Goal: Task Accomplishment & Management: Complete application form

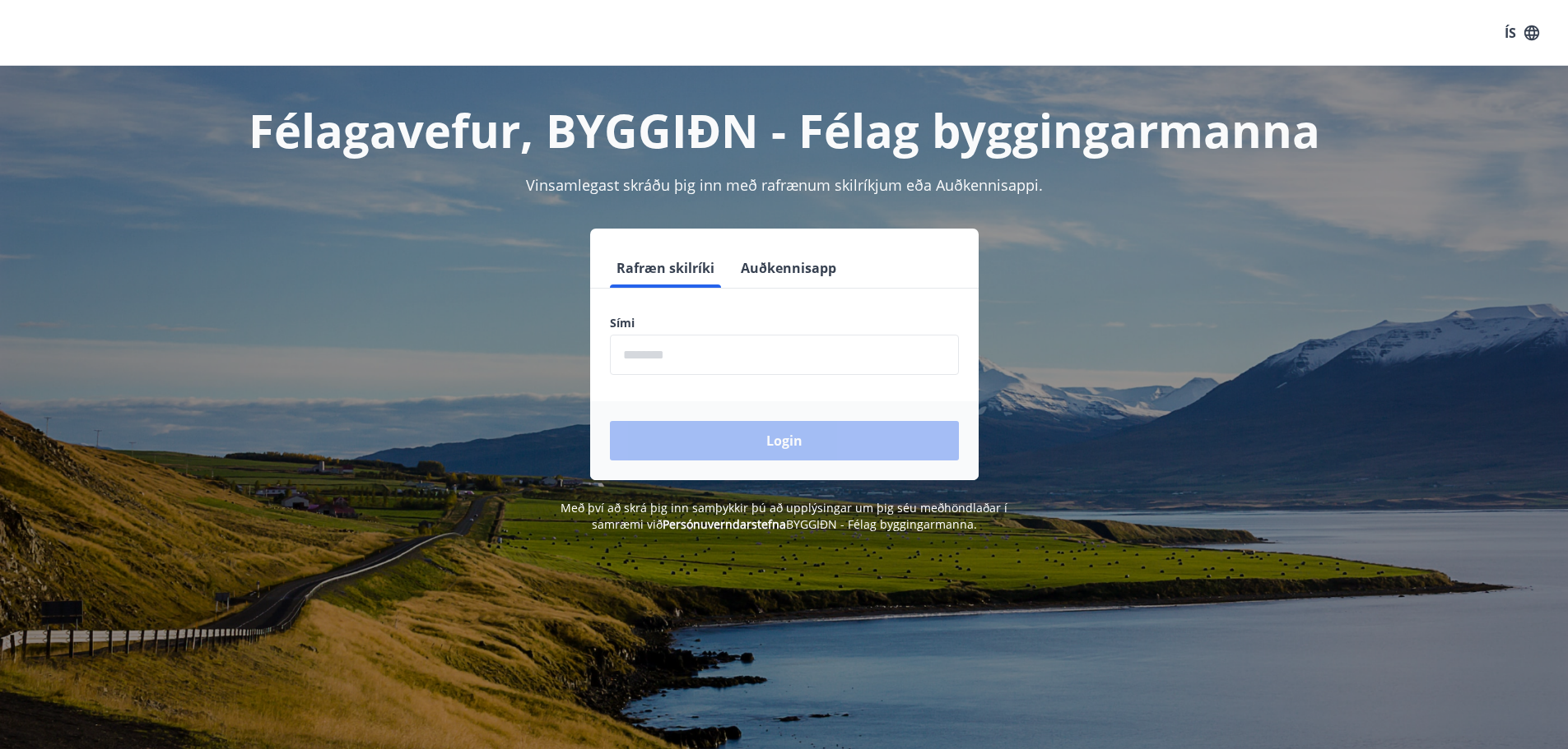
click at [675, 342] on input "phone" at bounding box center [784, 355] width 349 height 41
type input "********"
click at [754, 436] on button "Login" at bounding box center [784, 440] width 349 height 40
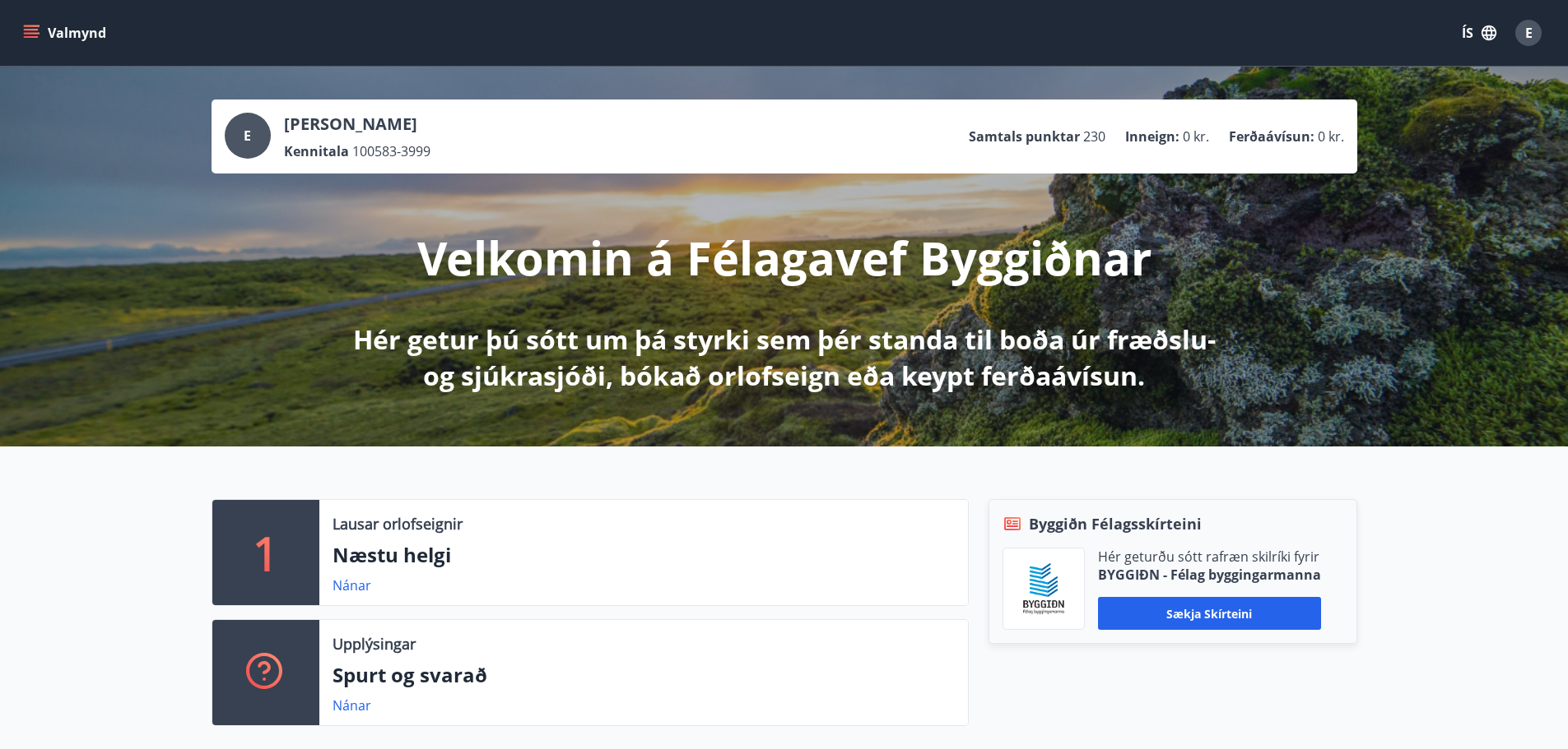
scroll to position [164, 0]
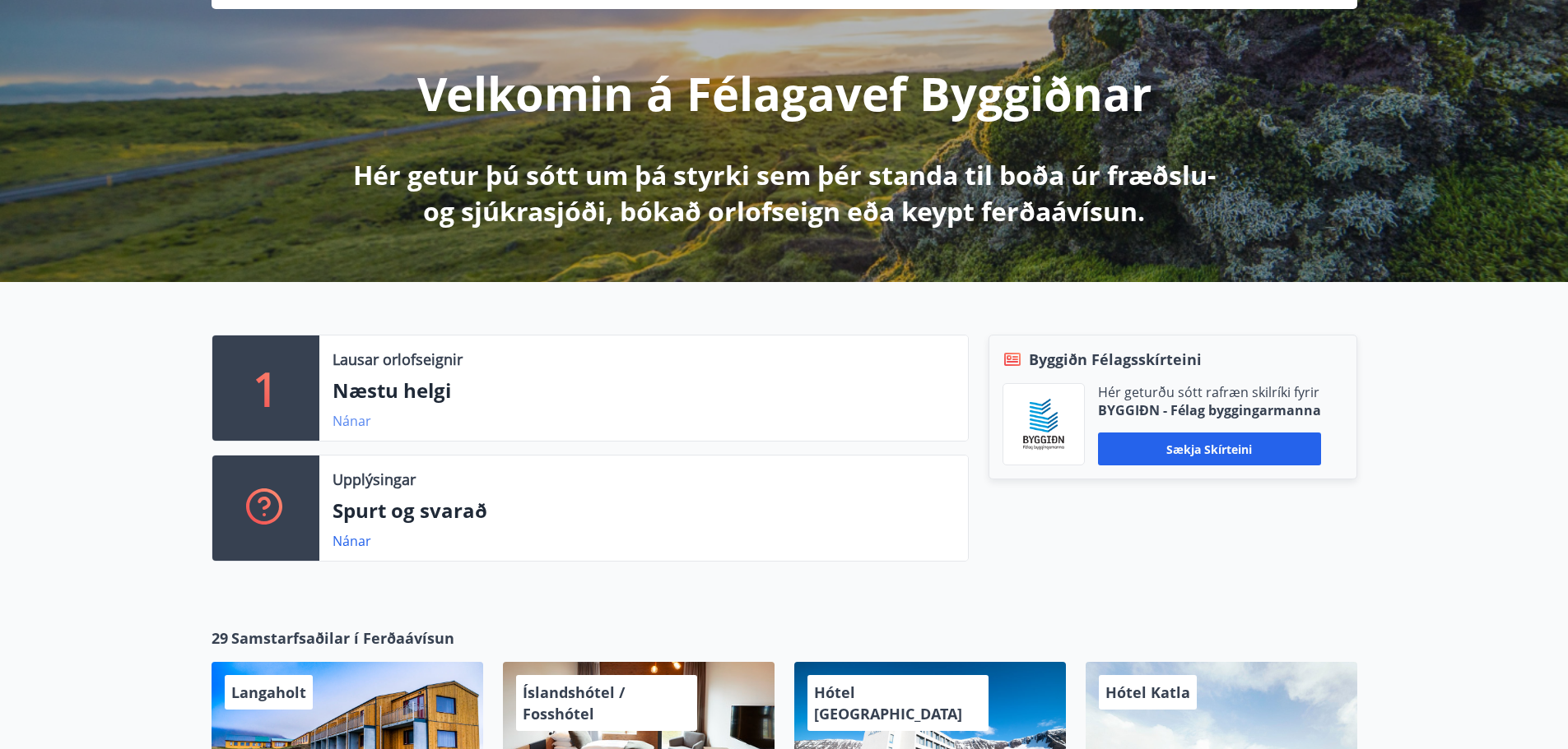
click at [356, 428] on link "Nánar" at bounding box center [352, 421] width 39 height 18
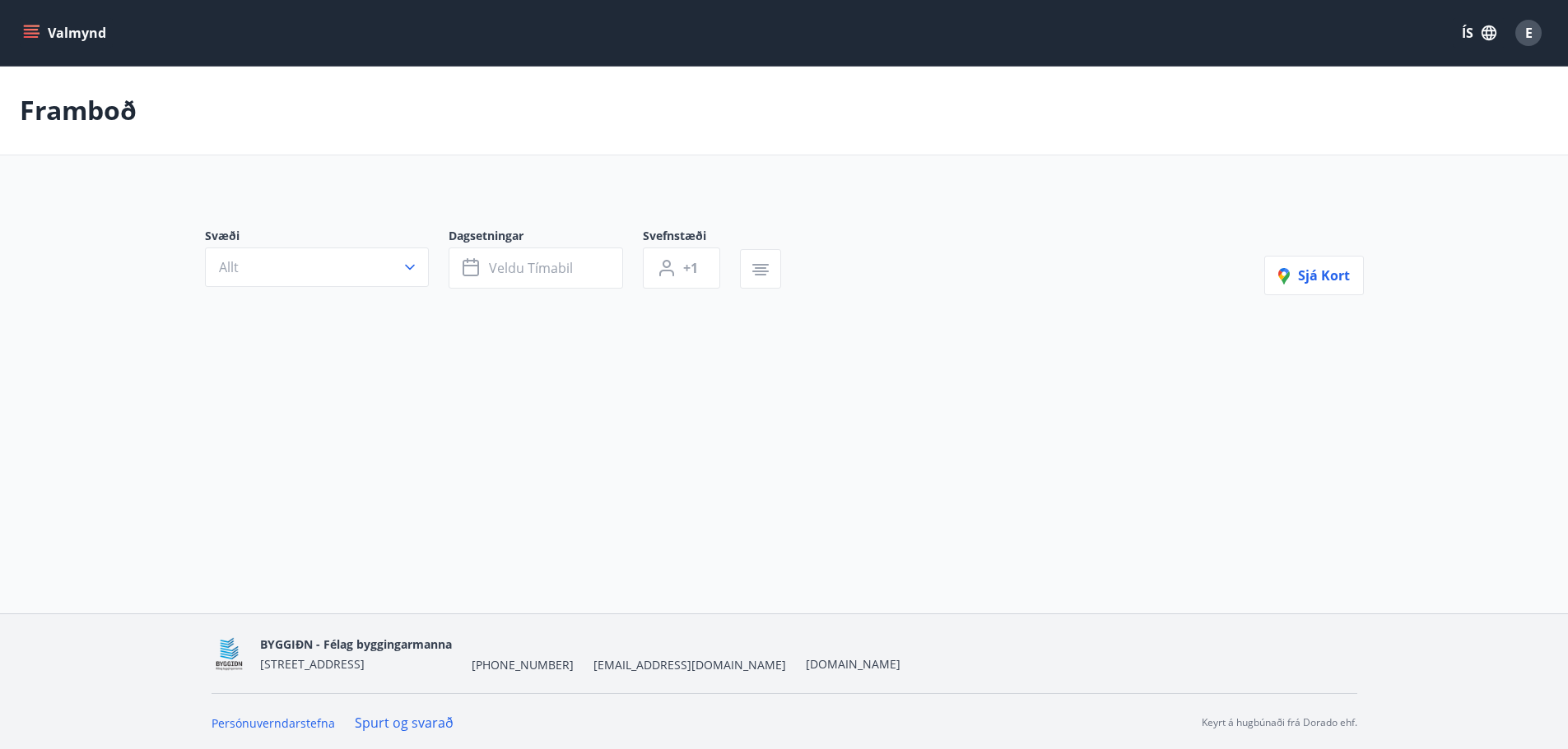
type input "*"
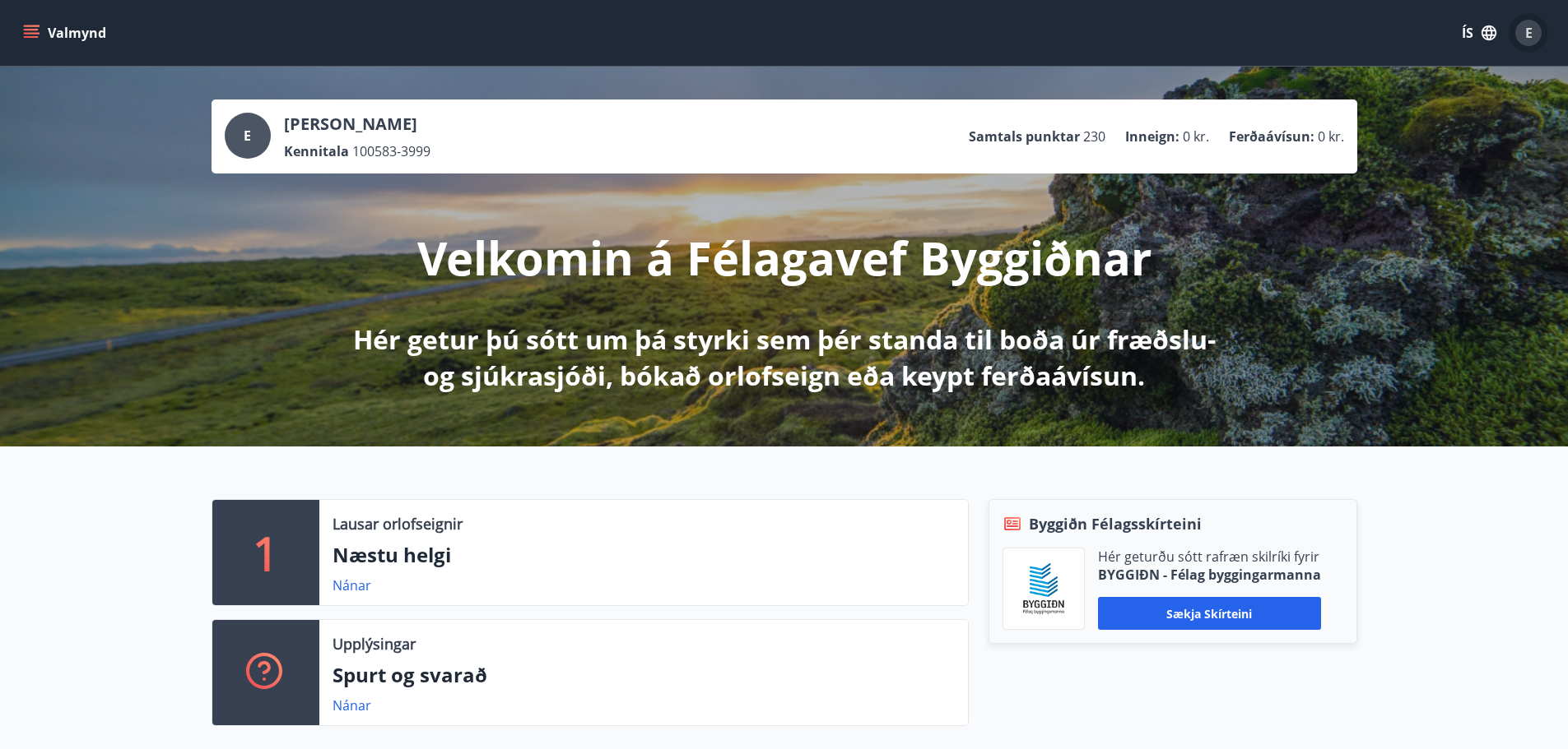
click at [1526, 33] on span "E" at bounding box center [1528, 33] width 7 height 18
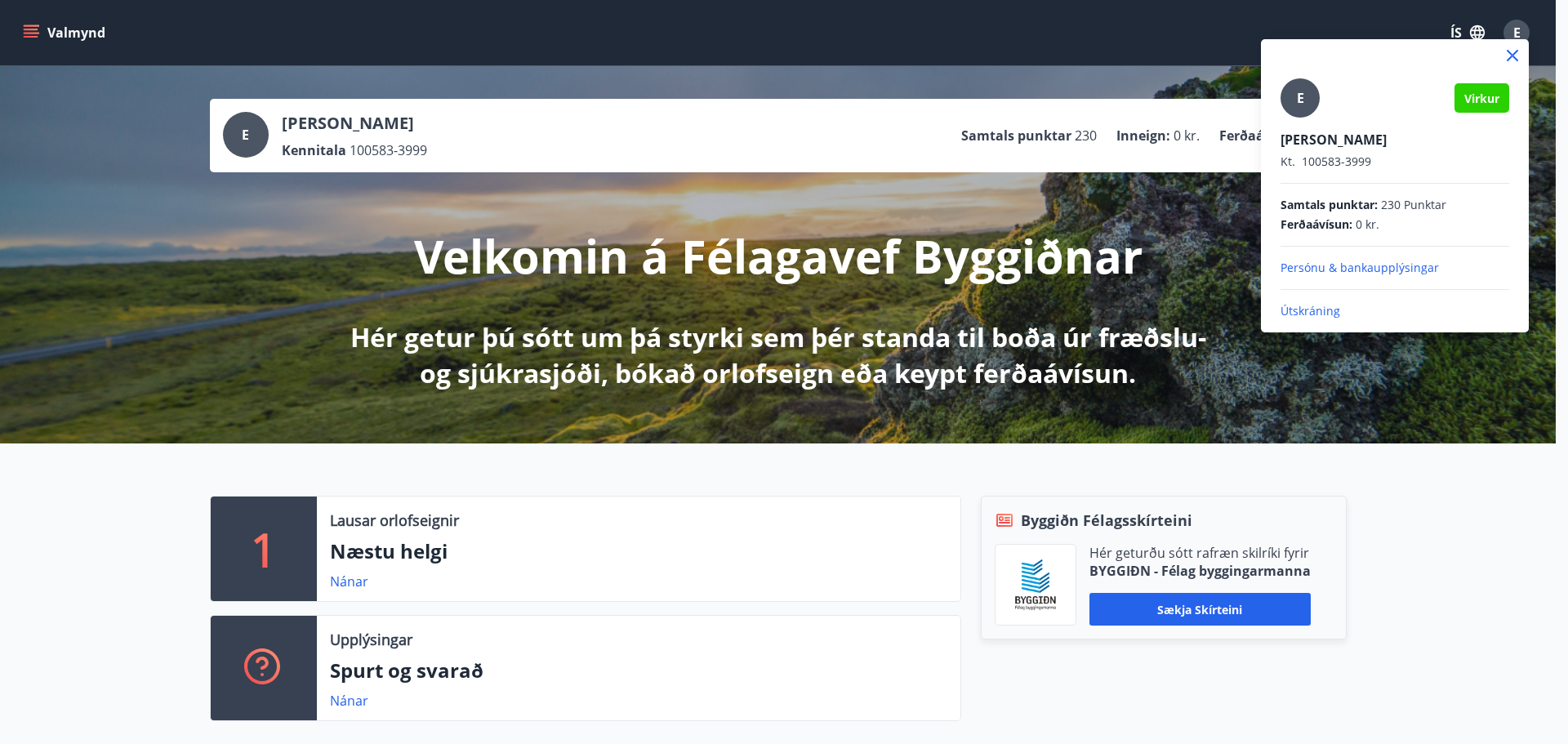
click at [1519, 28] on div at bounding box center [784, 372] width 1568 height 744
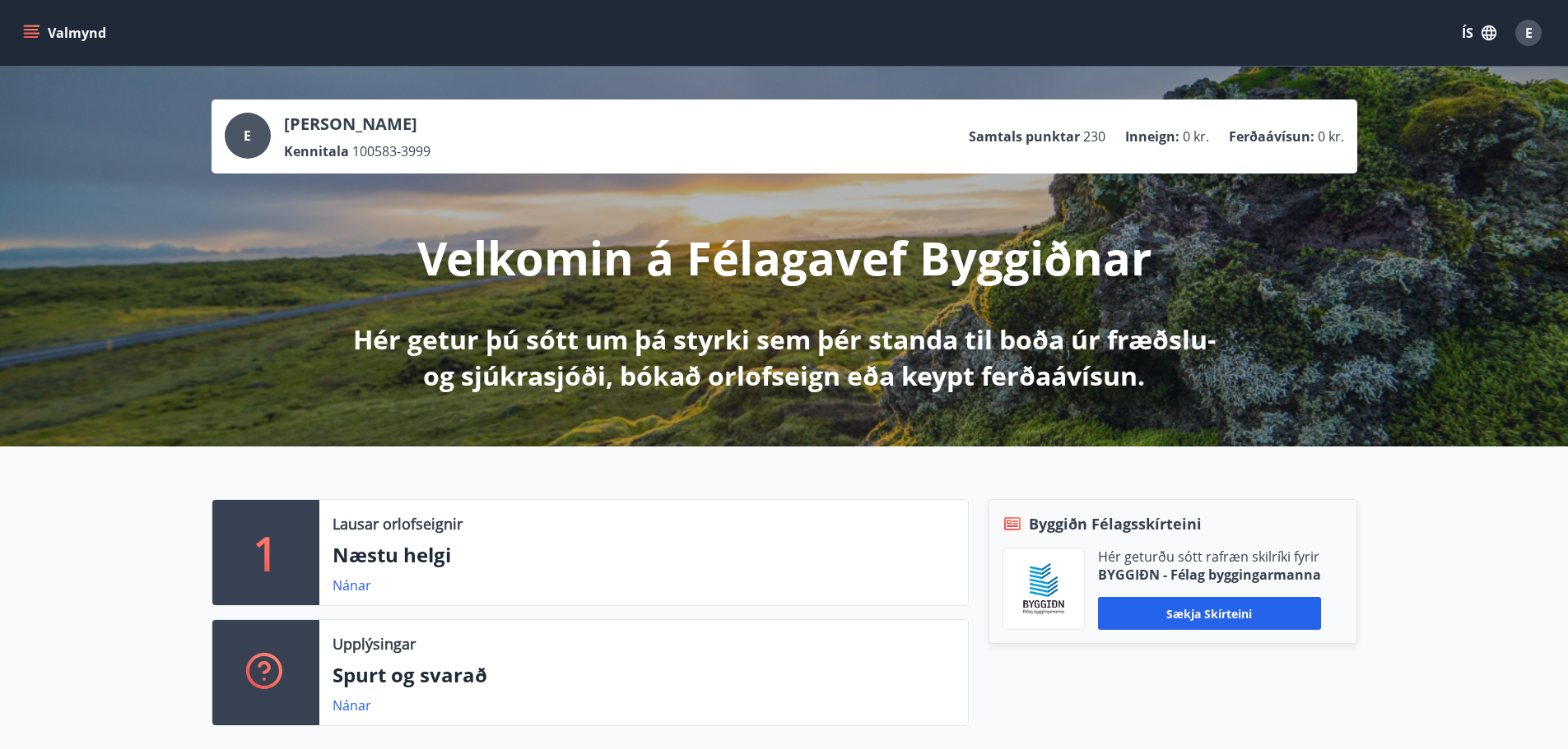
click at [42, 27] on button "Valmynd" at bounding box center [65, 32] width 93 height 29
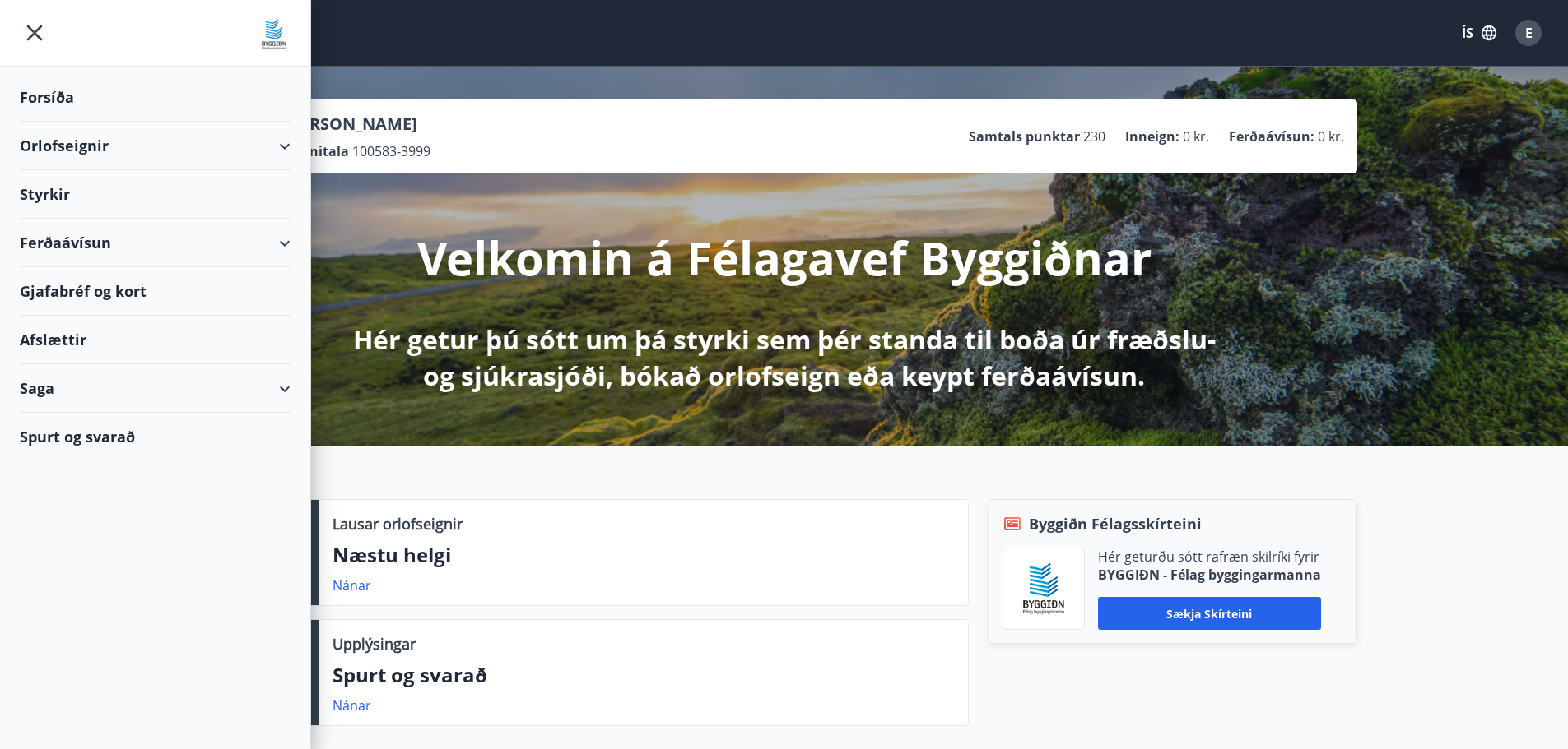
click at [44, 201] on div "Styrkir" at bounding box center [155, 195] width 271 height 49
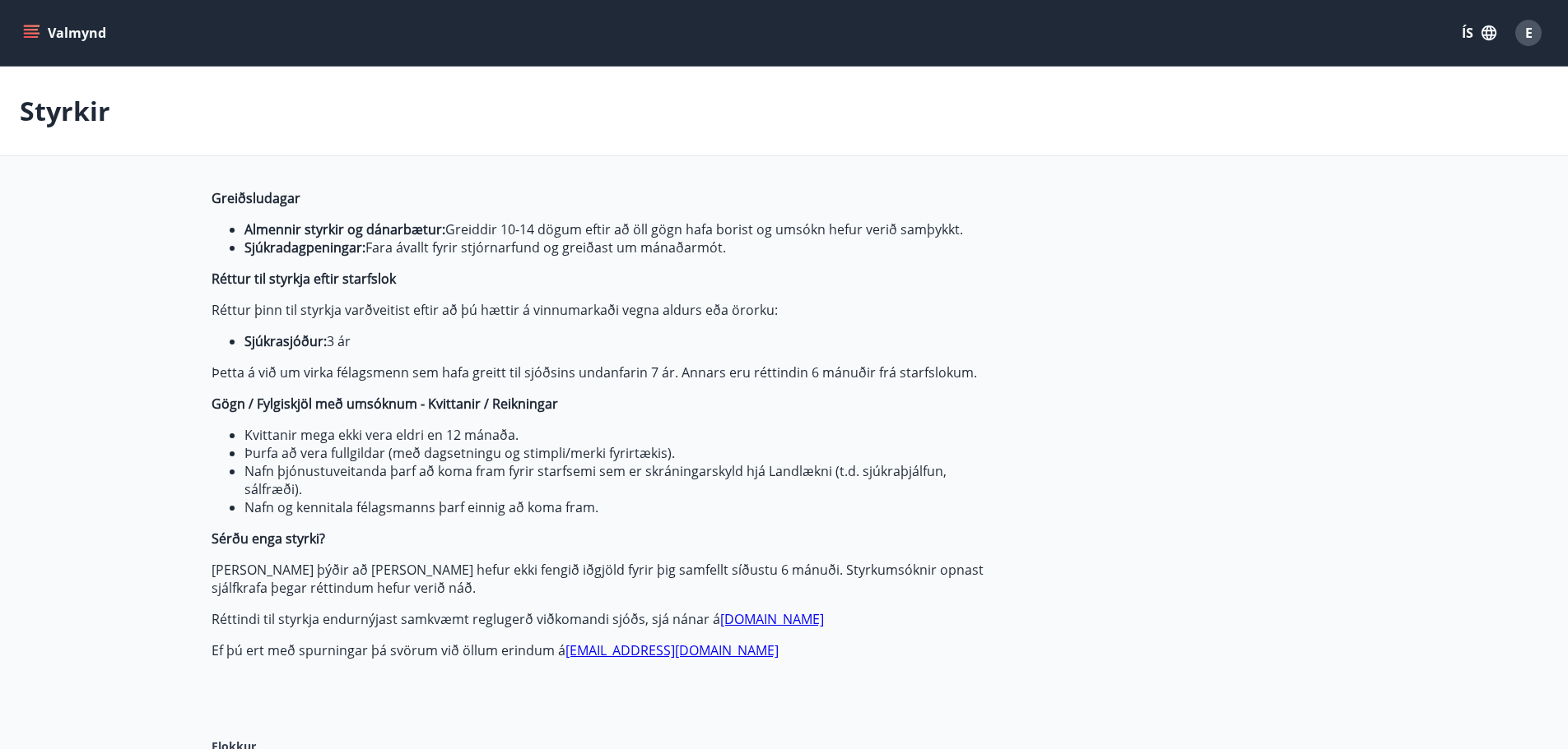
type input "***"
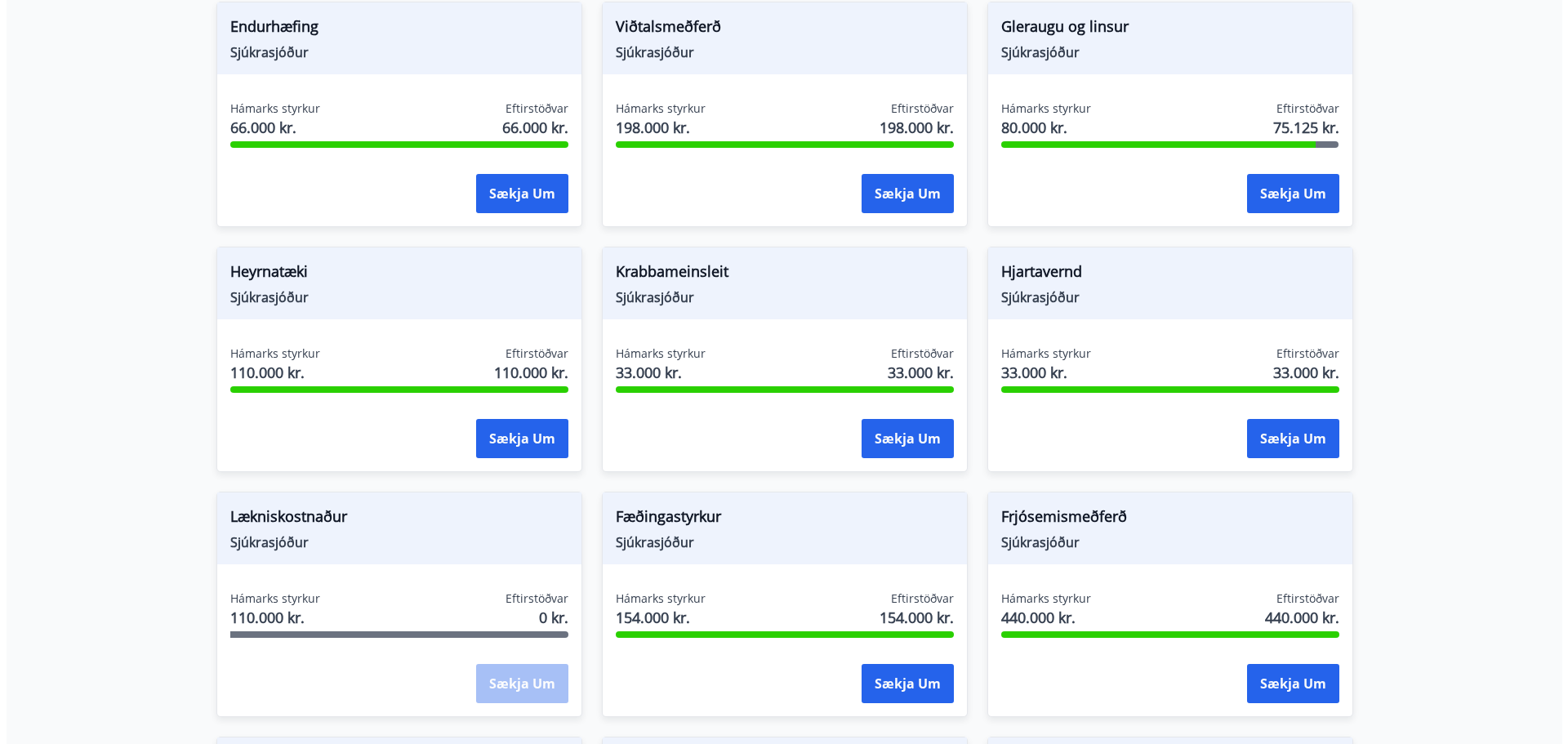
scroll to position [1144, 0]
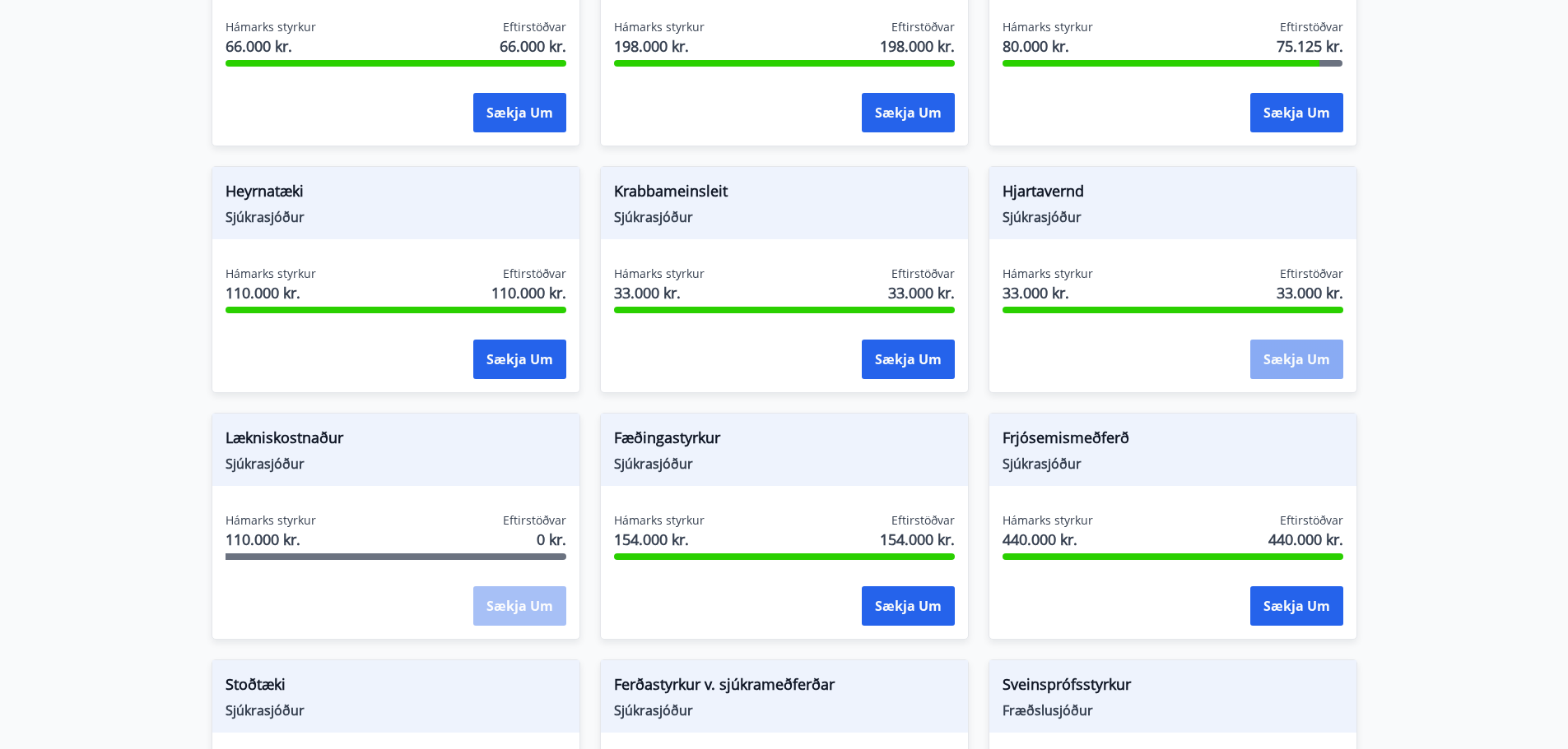
click at [1299, 357] on button "Sækja um" at bounding box center [1296, 359] width 93 height 40
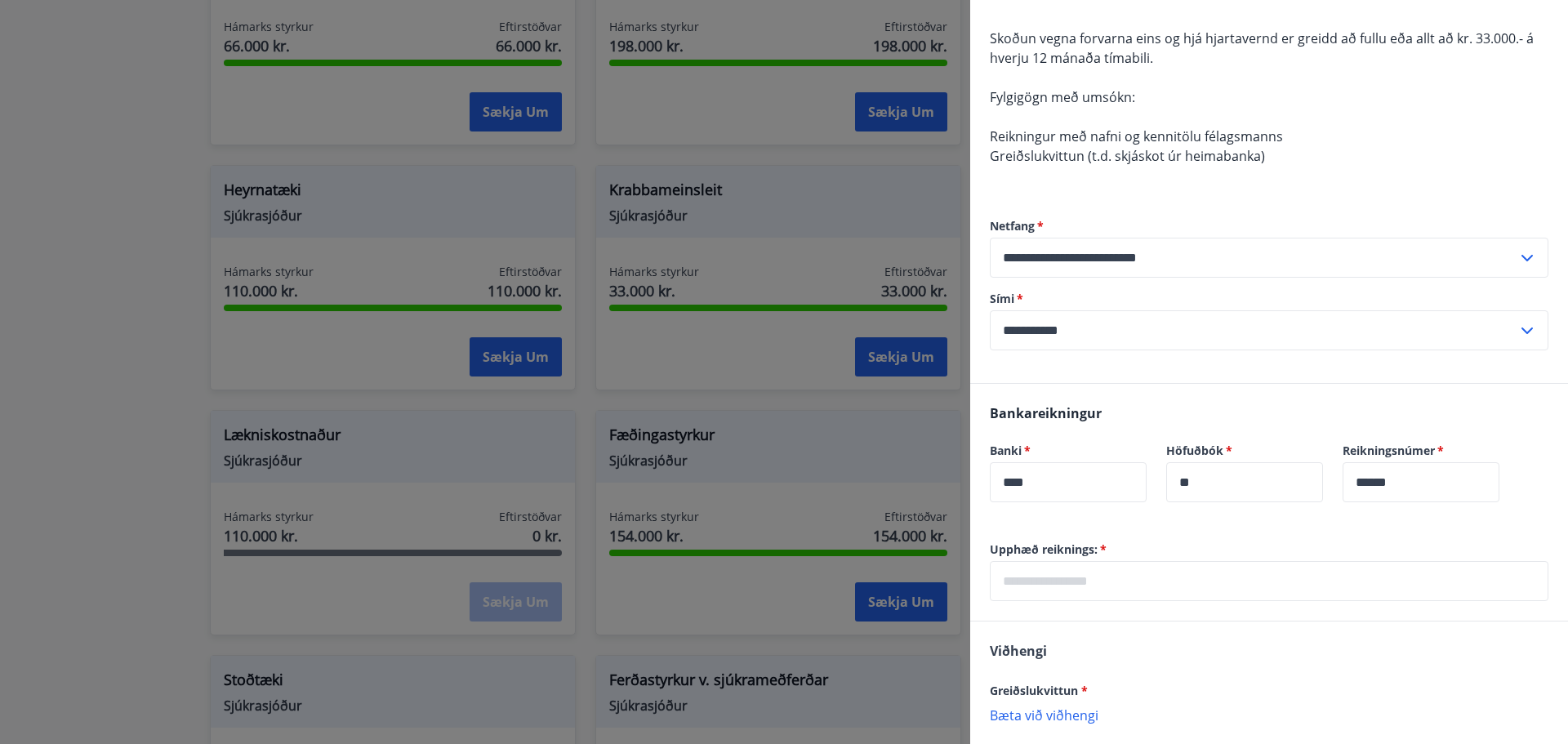
scroll to position [245, 0]
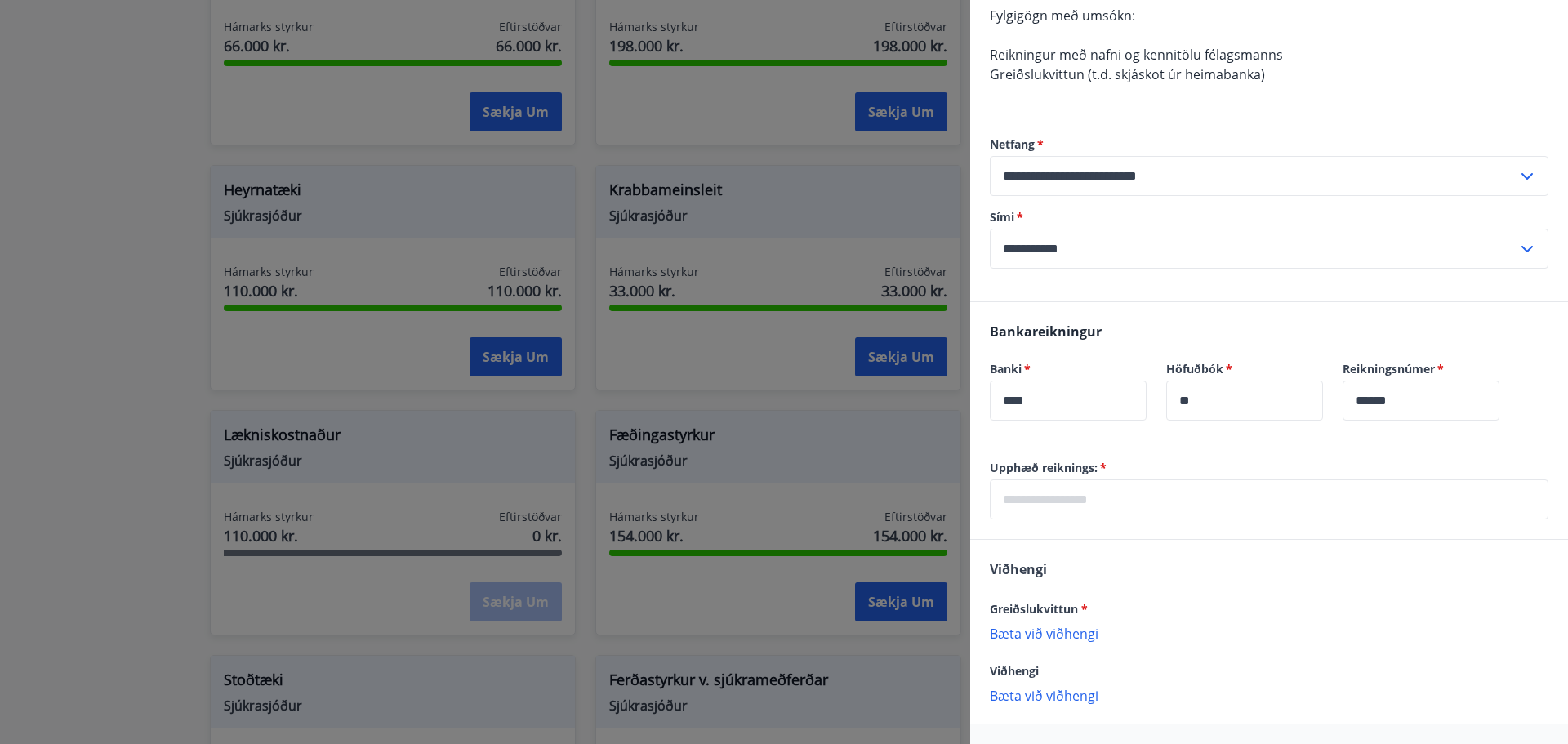
click at [1050, 514] on input "text" at bounding box center [1269, 500] width 558 height 40
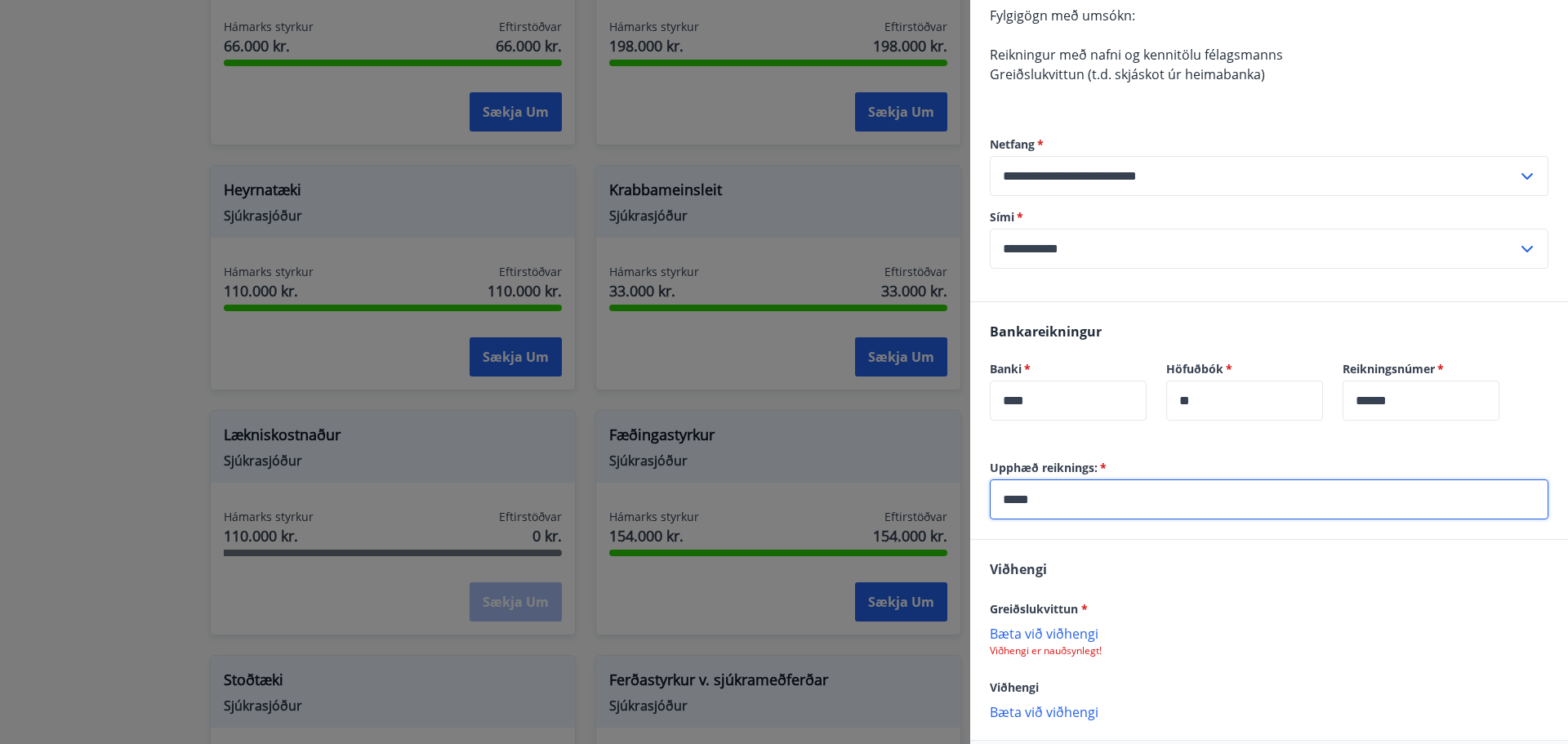
scroll to position [321, 0]
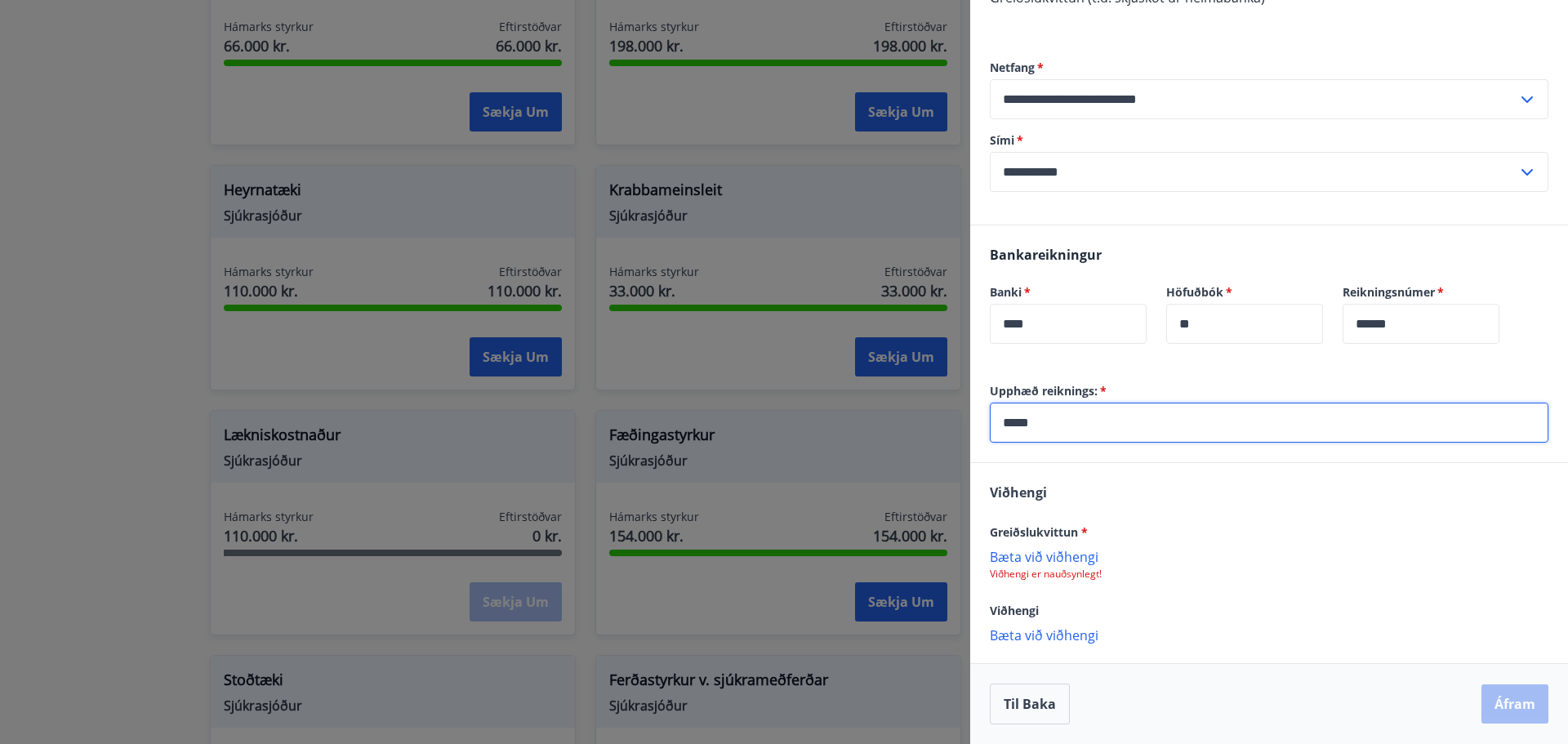
type input "*****"
click at [1065, 555] on p "Bæta við viðhengi" at bounding box center [1269, 556] width 558 height 17
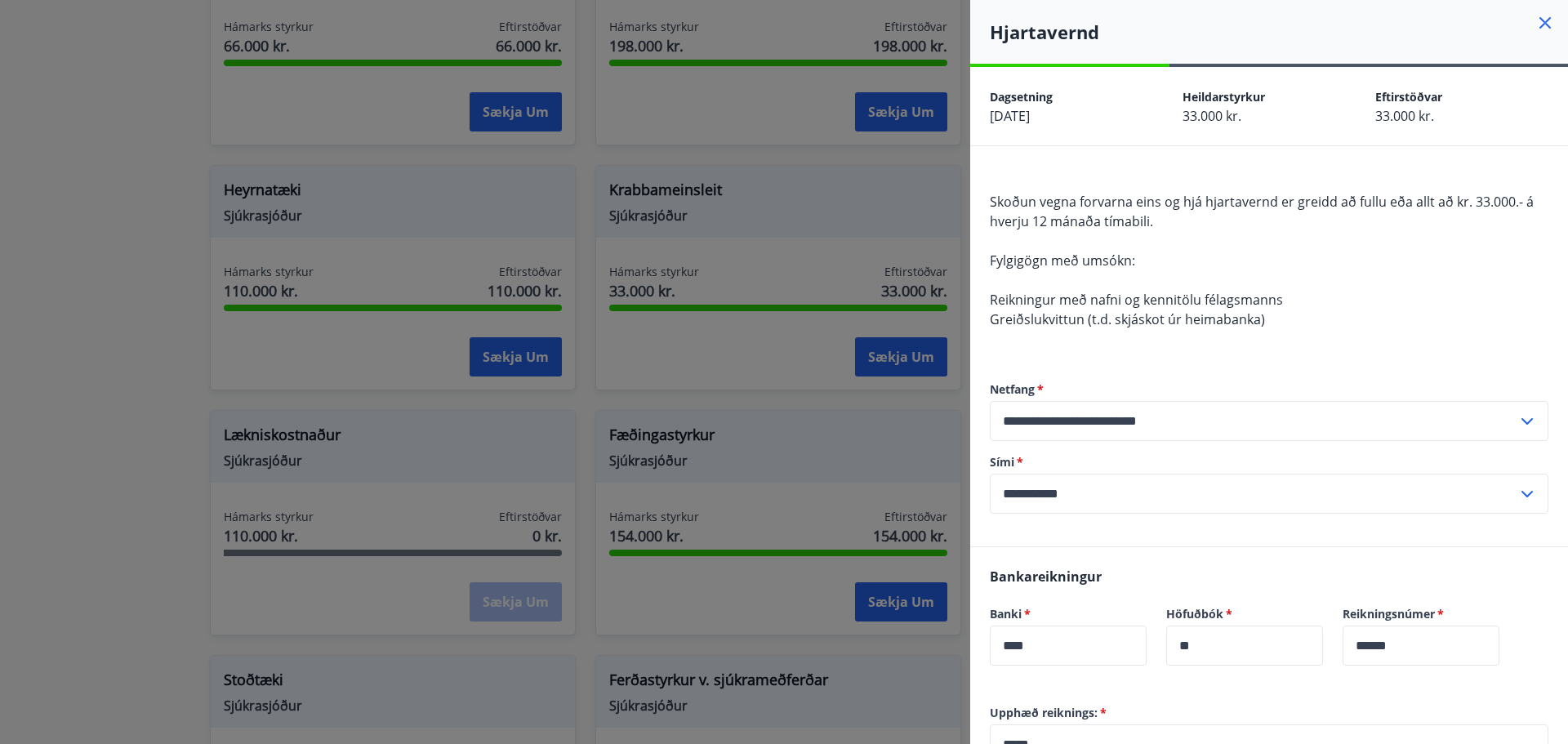
scroll to position [323, 0]
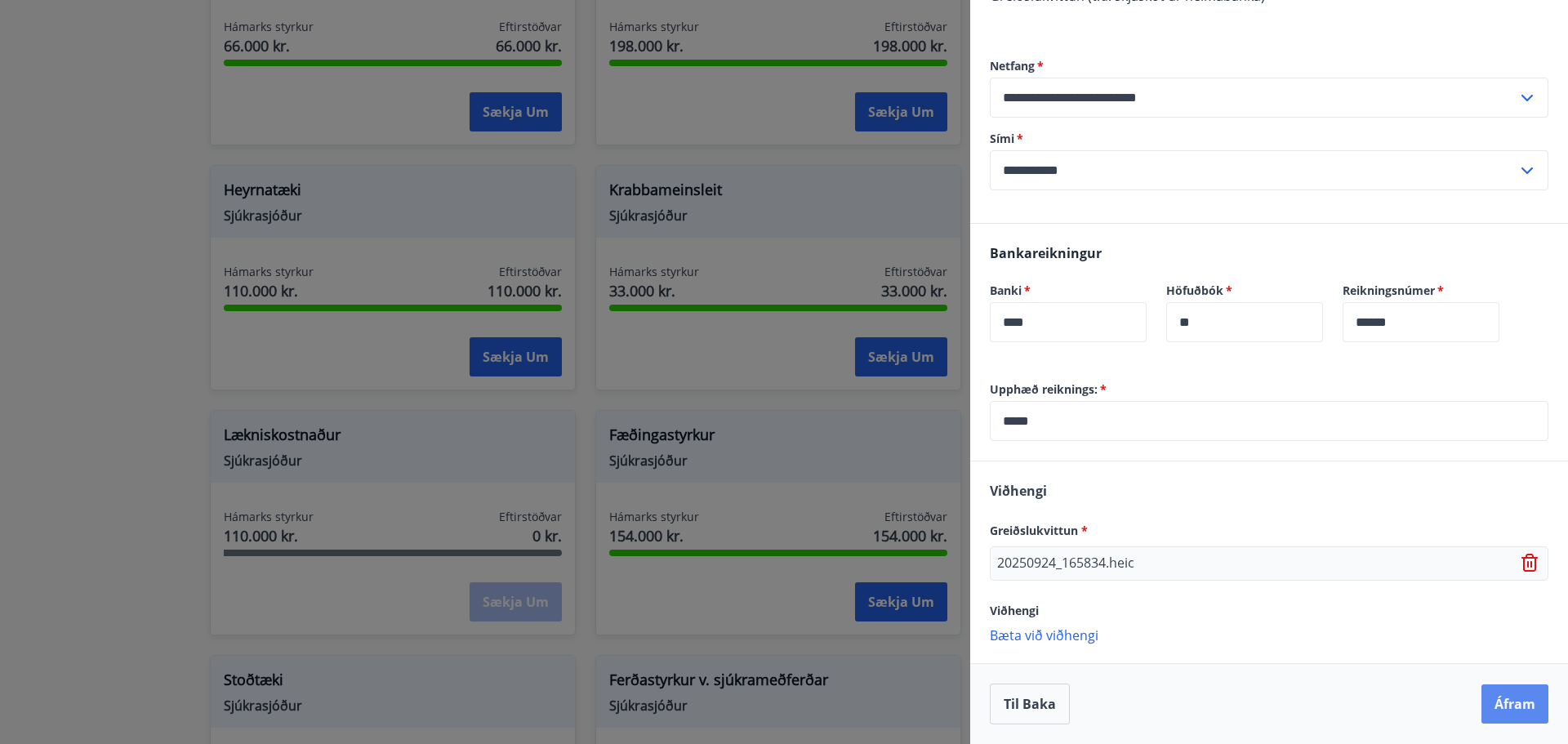
click at [1506, 705] on button "Áfram" at bounding box center [1514, 704] width 67 height 40
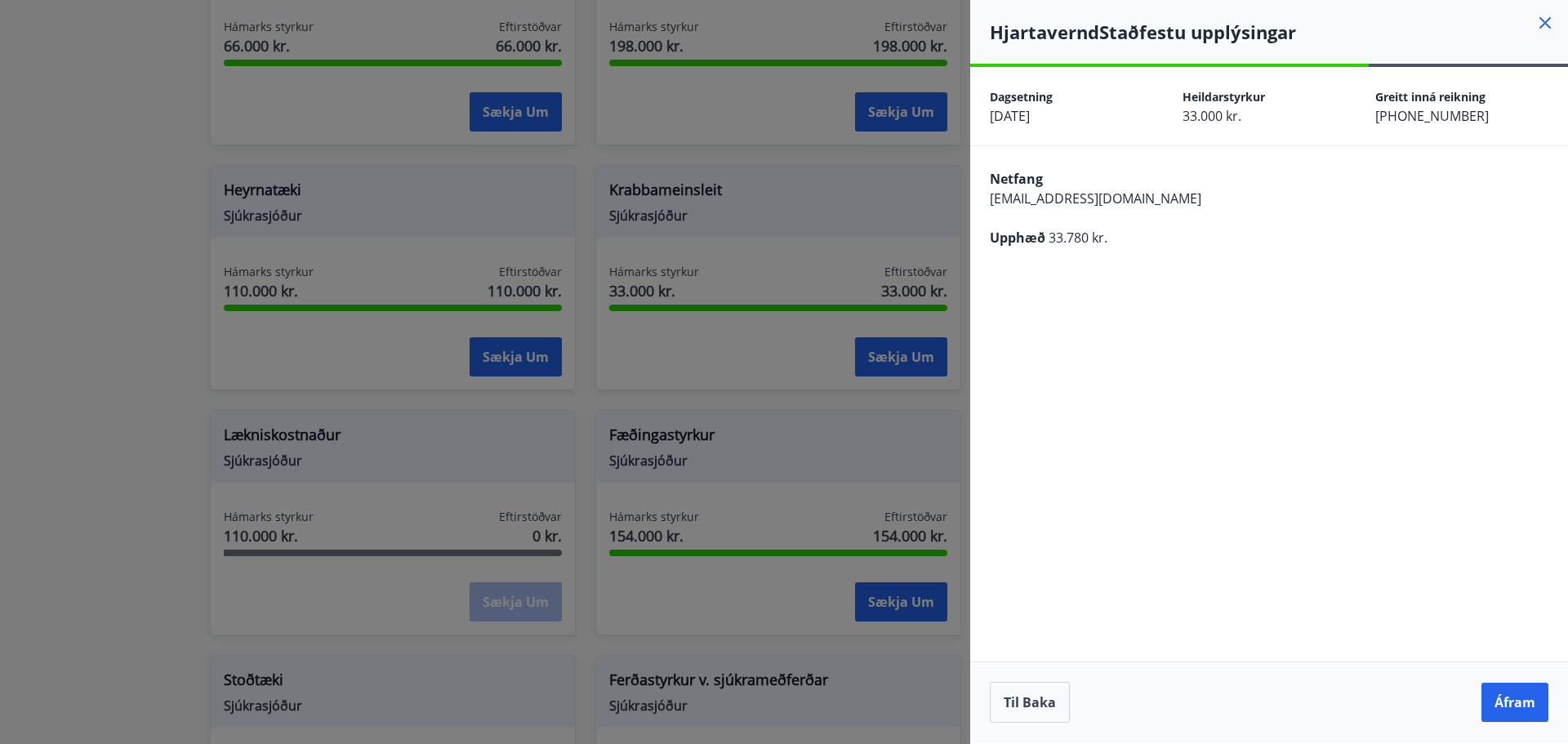
scroll to position [0, 0]
click at [1517, 698] on button "Áfram" at bounding box center [1514, 703] width 67 height 40
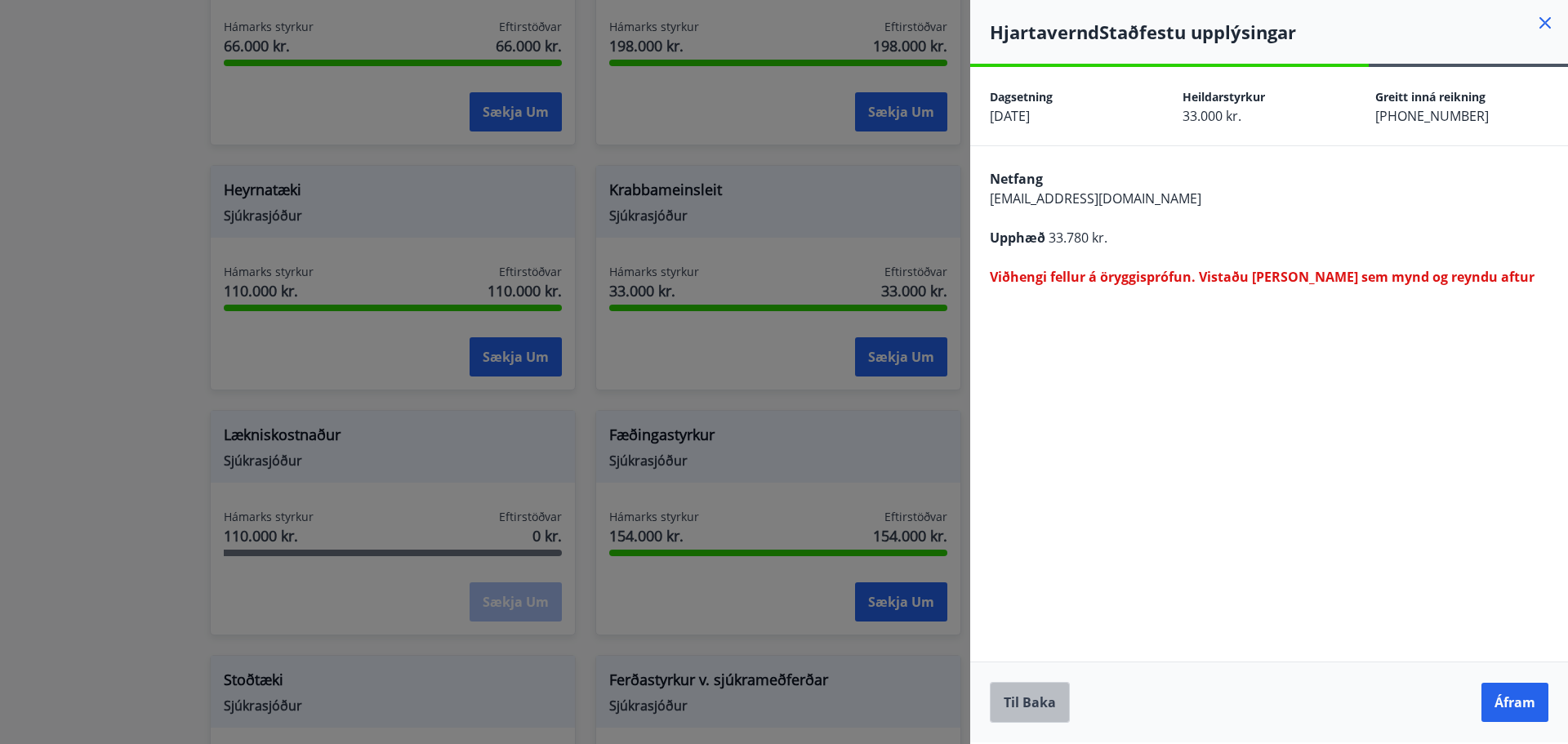
click at [1012, 695] on button "Til baka" at bounding box center [1029, 703] width 80 height 41
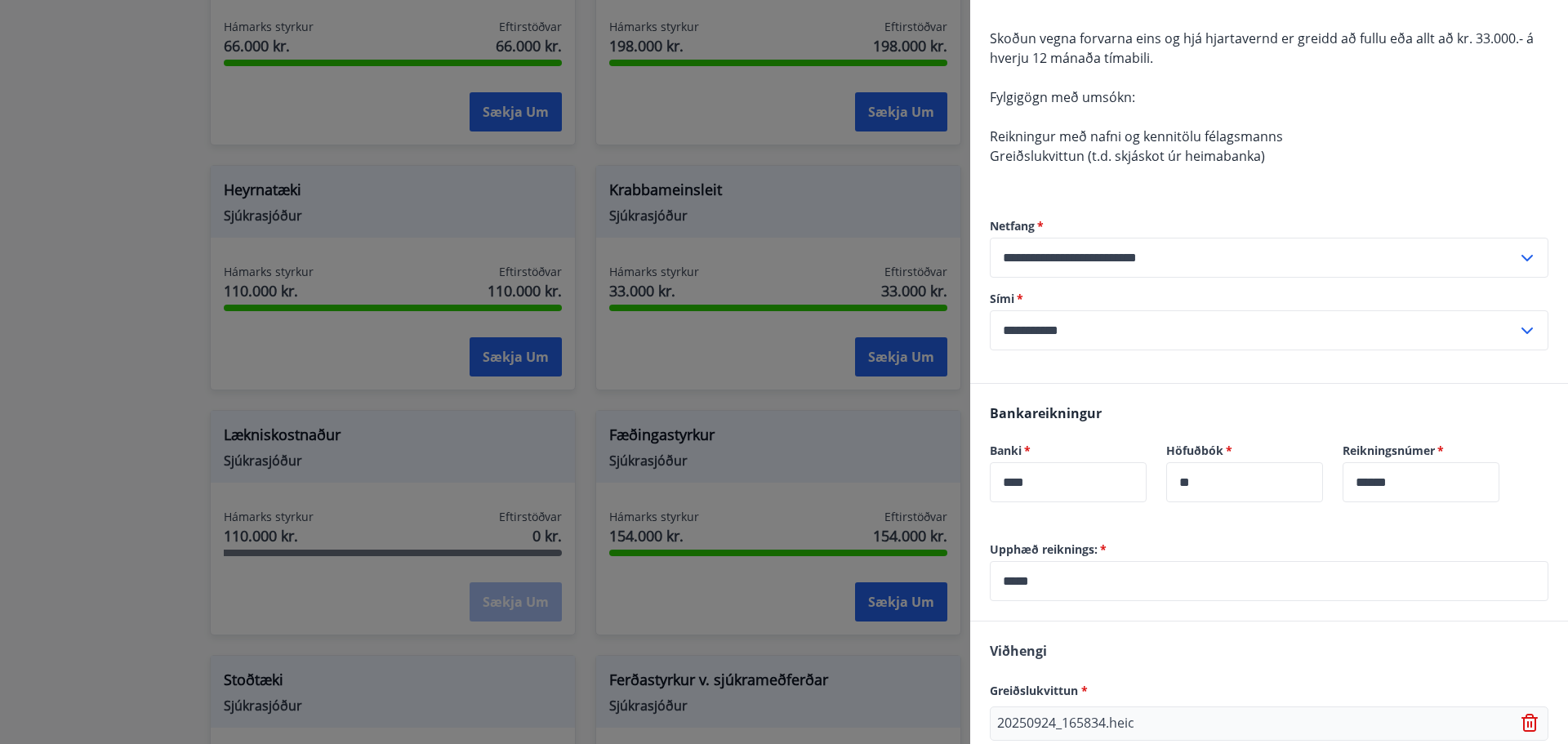
scroll to position [323, 0]
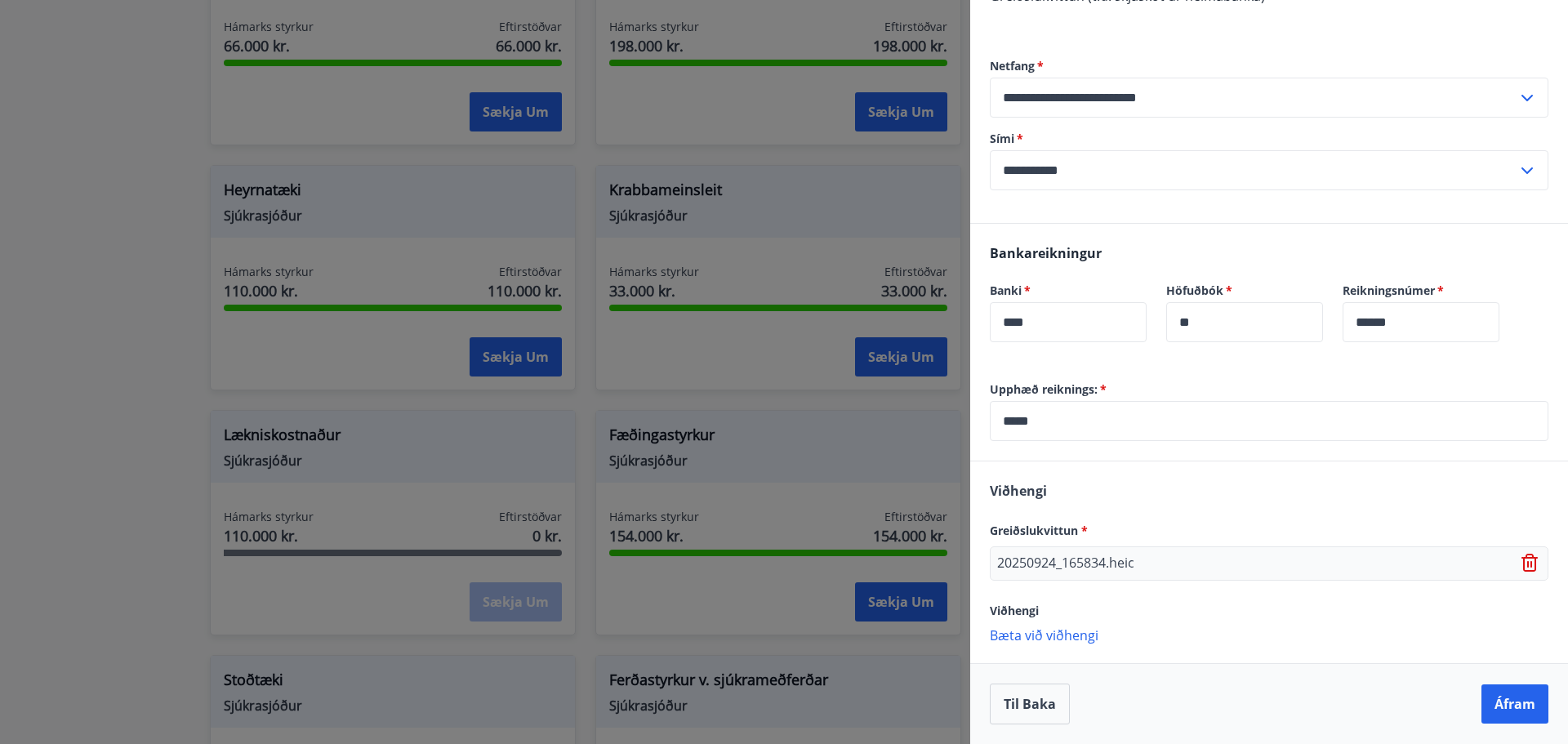
click at [1522, 567] on icon at bounding box center [1529, 563] width 17 height 18
click at [1090, 555] on p "Bæta við viðhengi" at bounding box center [1269, 556] width 558 height 17
click at [1498, 710] on button "Áfram" at bounding box center [1514, 704] width 67 height 40
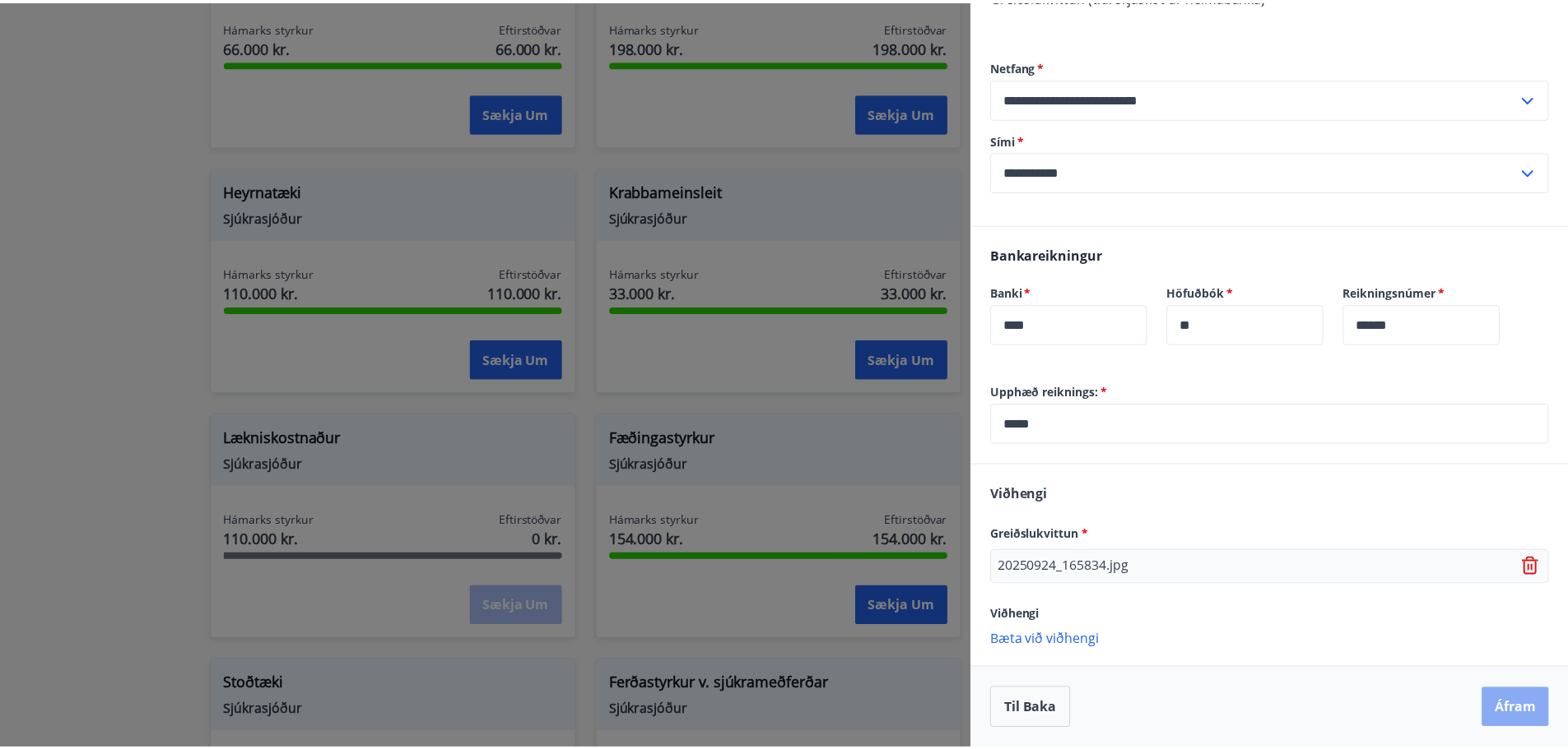
scroll to position [0, 0]
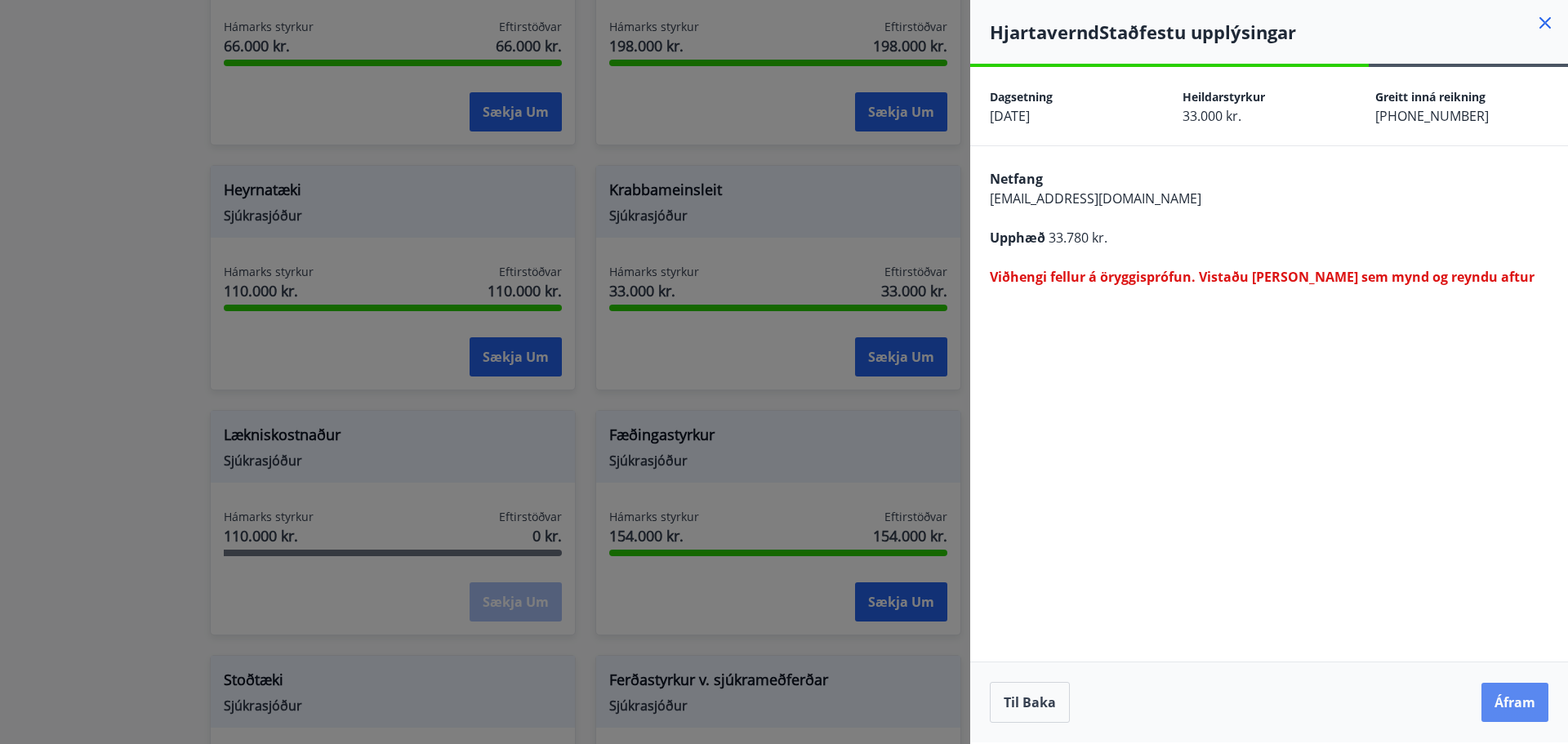
click at [1515, 700] on button "Áfram" at bounding box center [1514, 703] width 67 height 40
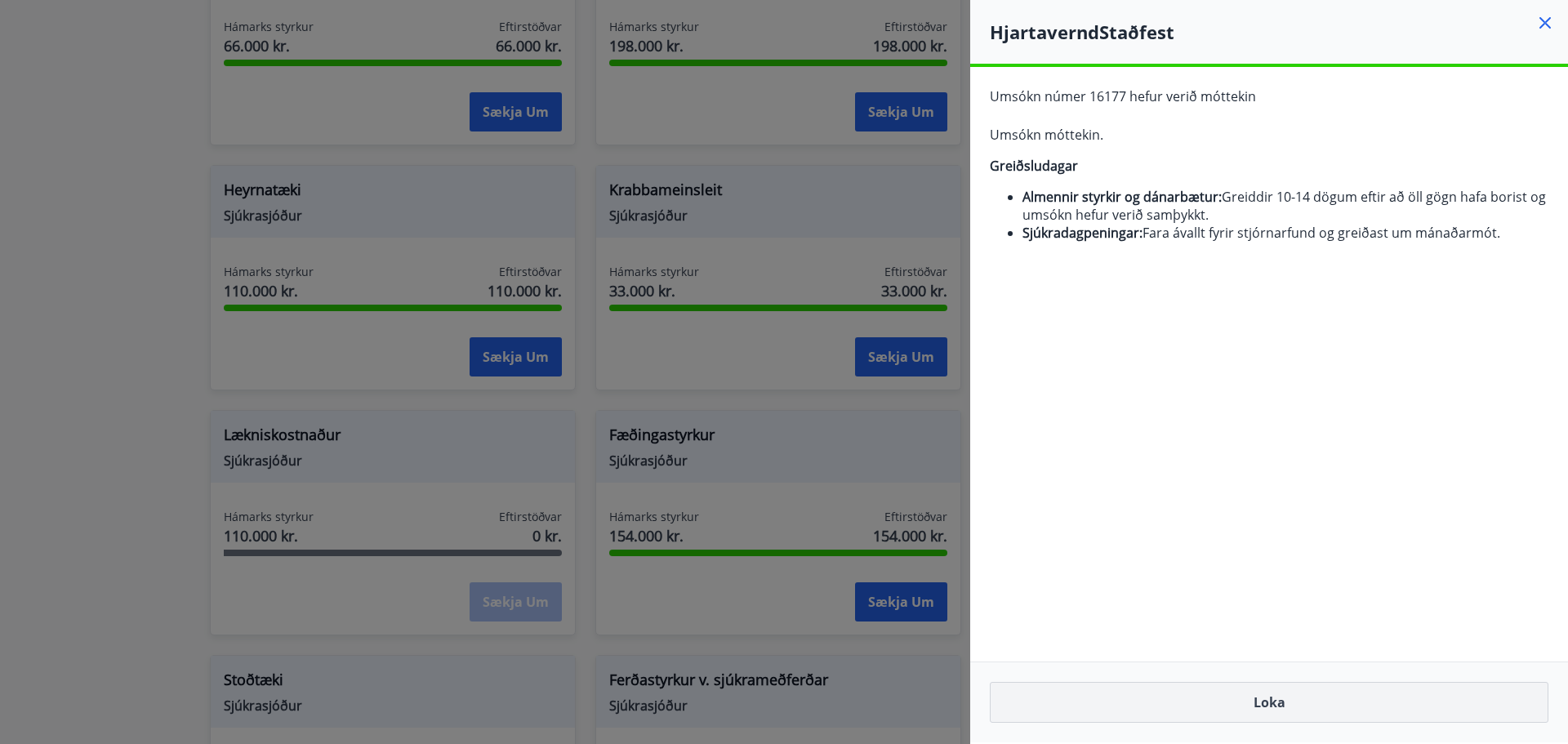
click at [1255, 702] on button "Loka" at bounding box center [1269, 703] width 558 height 41
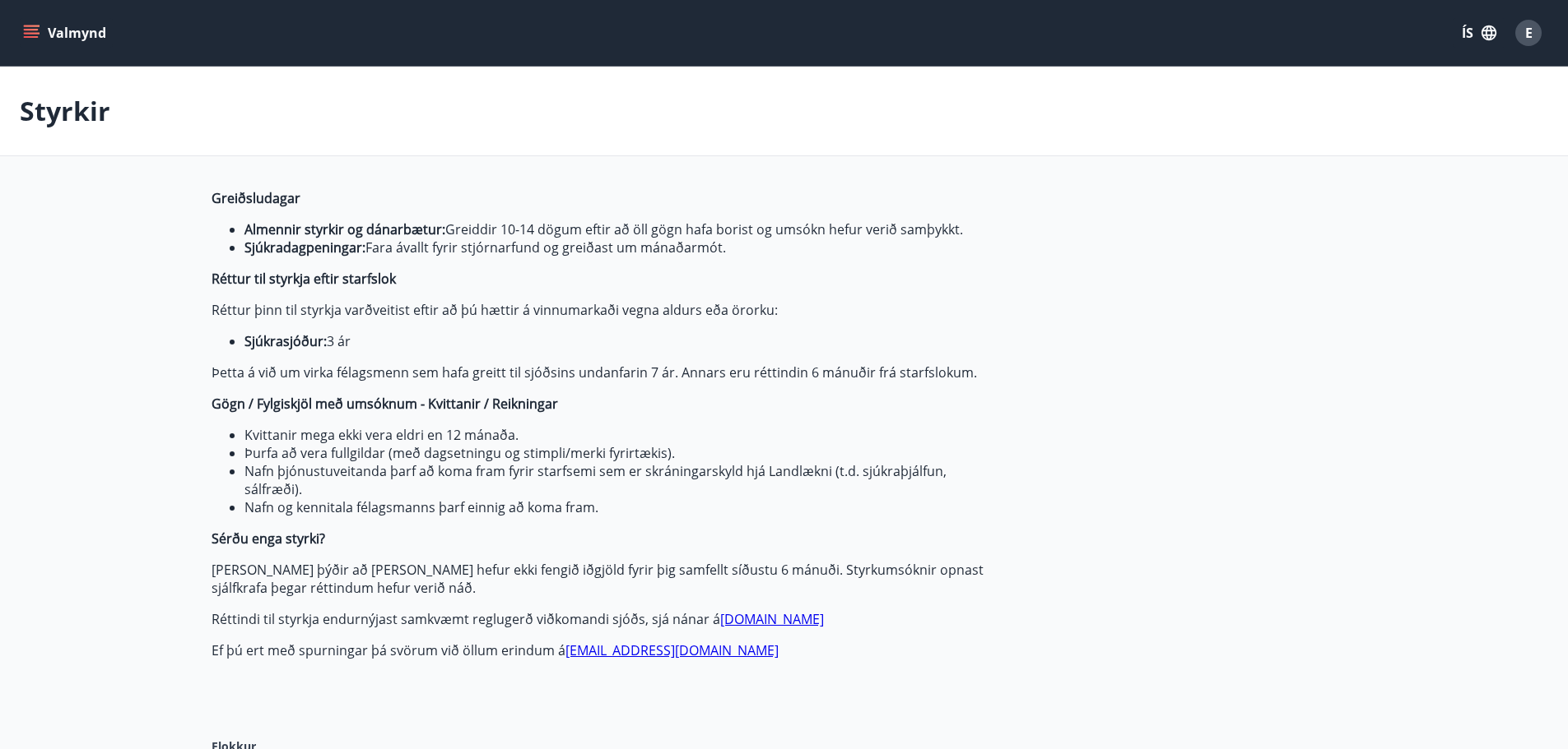
click at [28, 24] on button "Valmynd" at bounding box center [65, 32] width 93 height 29
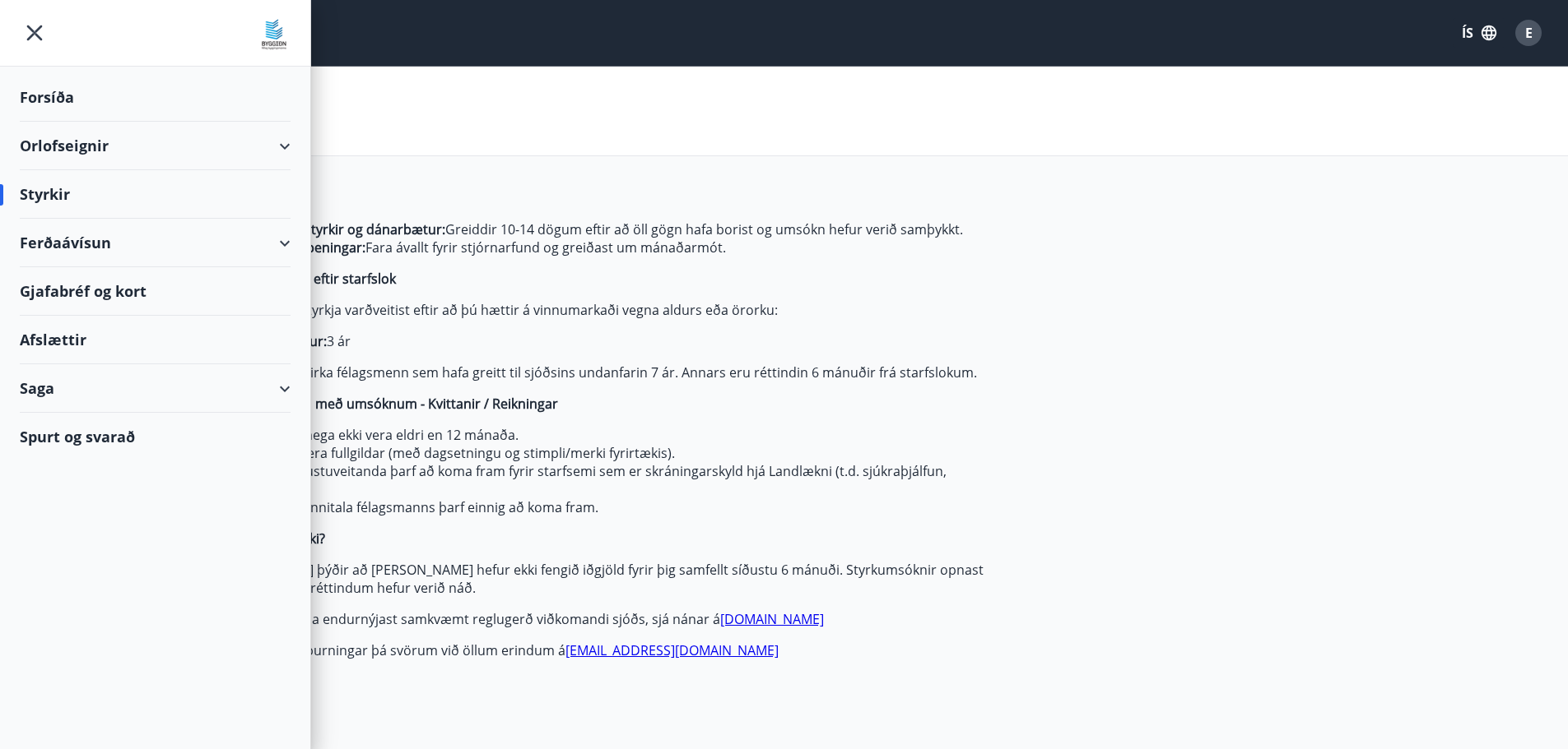
click at [100, 287] on div "Gjafabréf og kort" at bounding box center [155, 291] width 271 height 49
click at [74, 142] on div "Orlofseignir" at bounding box center [155, 146] width 271 height 49
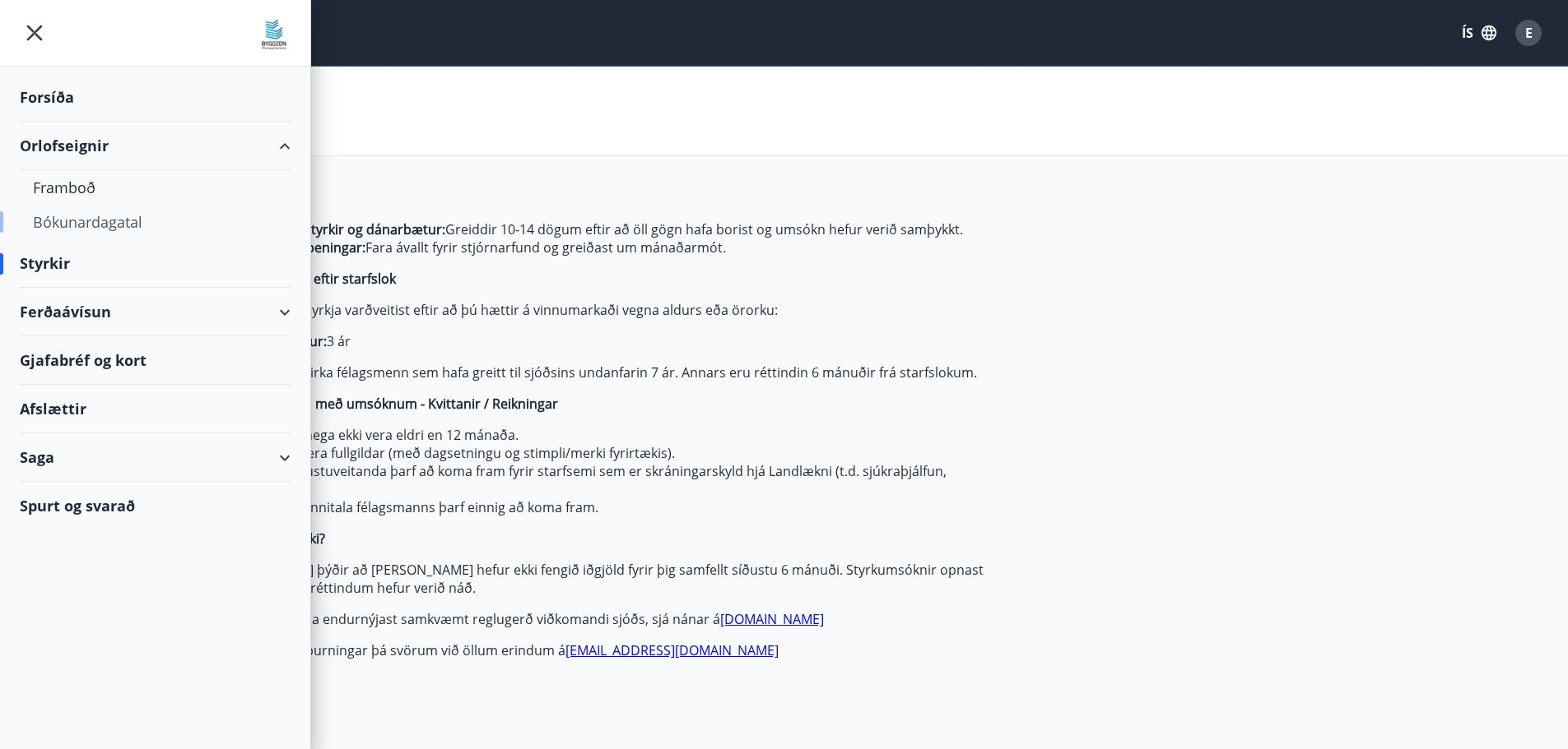
click at [84, 223] on div "Bókunardagatal" at bounding box center [155, 222] width 244 height 34
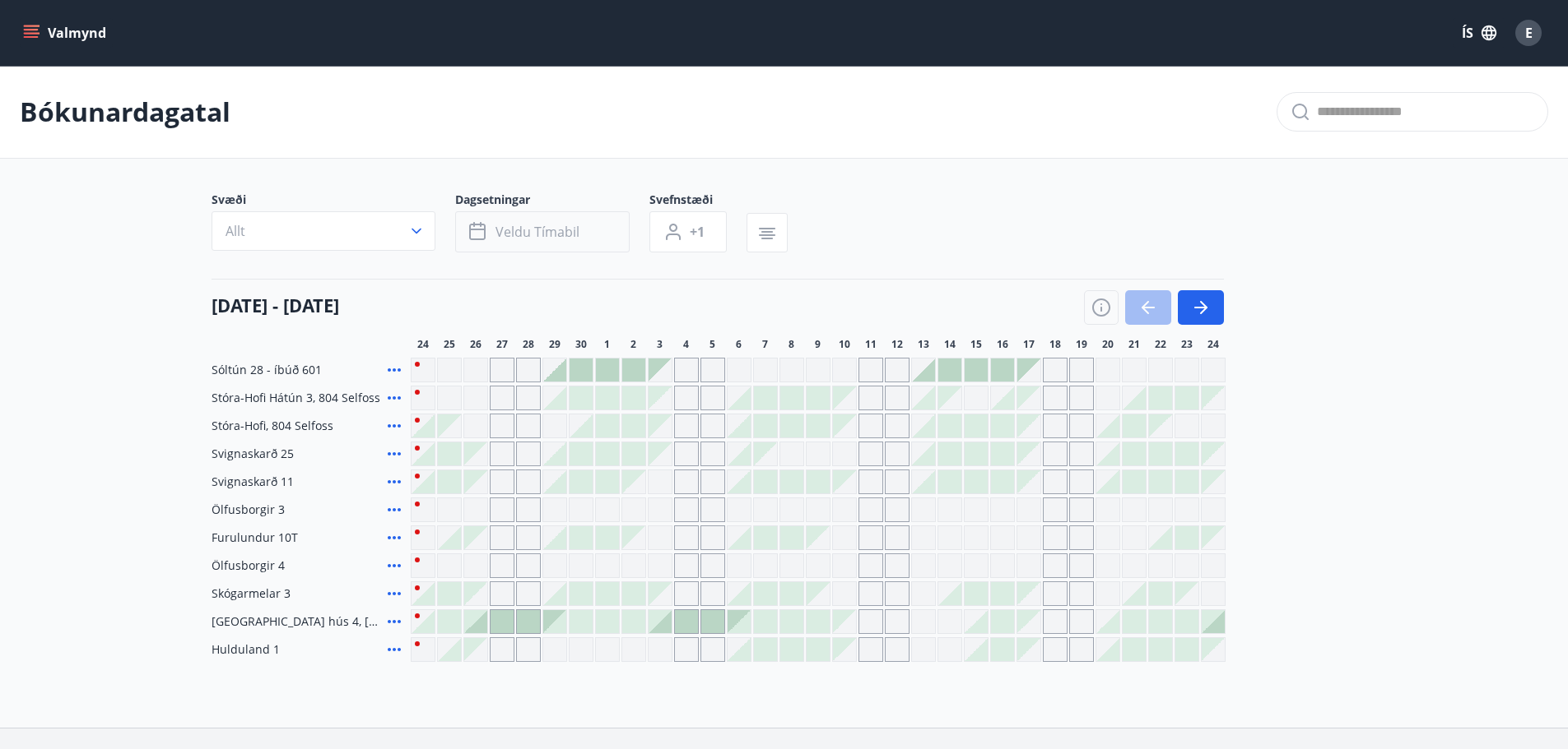
click at [555, 221] on button "Veldu tímabil" at bounding box center [542, 232] width 174 height 42
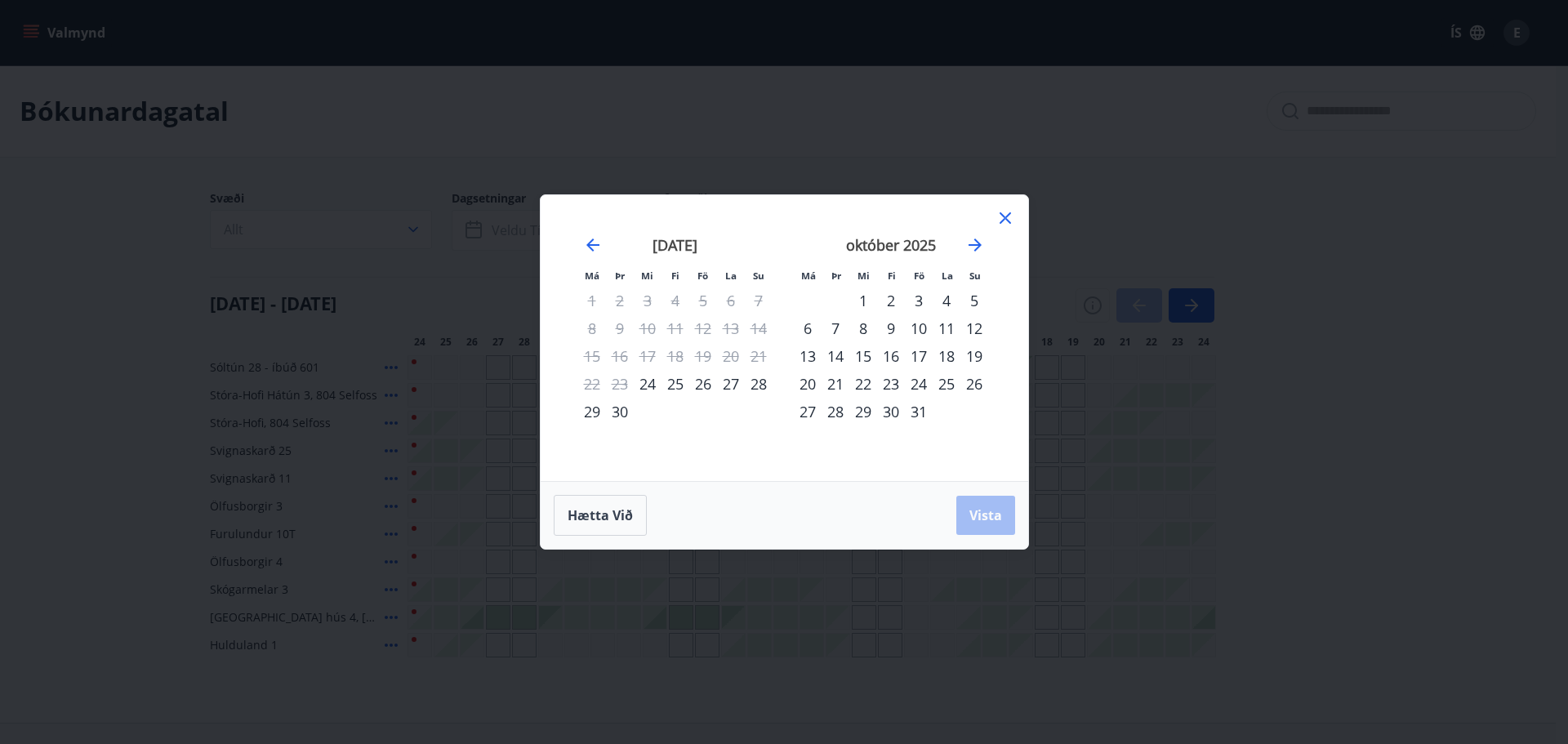
click at [1006, 216] on icon at bounding box center [1004, 218] width 11 height 11
